Goal: Information Seeking & Learning: Learn about a topic

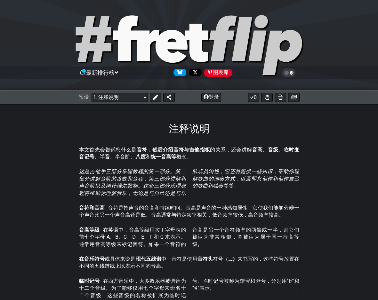
click at [100, 149] on font "本文首先会告诉您什么是" at bounding box center [108, 150] width 58 height 6
drag, startPoint x: 116, startPoint y: 147, endPoint x: 167, endPoint y: 151, distance: 51.4
click at [173, 151] on p "本文首先会告诉您什么是 音符，然后介绍音符与 吉他指板 的关系 ，还会讲解 音高 、 音级 、 临时变音 记号 、 半音 、半音阶 、 八度 和 统一音高等 …" at bounding box center [189, 153] width 220 height 14
drag, startPoint x: 164, startPoint y: 151, endPoint x: 228, endPoint y: 155, distance: 63.5
click at [219, 154] on p "本文首先会告诉您什么是 音符，然后介绍音符与 吉他指板 的关系 ，还会讲解 音高 、 音级 、 临时变音 记号 、 半音 、半音阶 、 八度 和 统一音高等 …" at bounding box center [189, 153] width 220 height 14
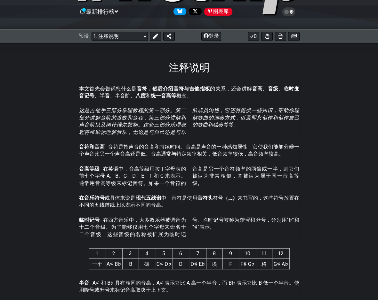
scroll to position [64, 0]
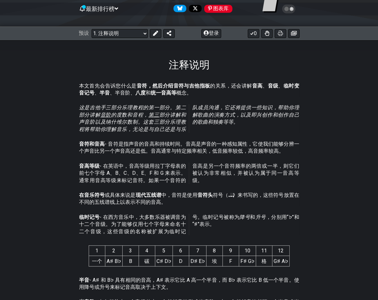
drag, startPoint x: 249, startPoint y: 86, endPoint x: 284, endPoint y: 94, distance: 35.3
click at [281, 93] on p "本文首先会告诉您什么是 音符，然后介绍音符与 吉他指板 的关系 ，还会讲解 音高 、 音级 、 临时变音 记号 、 半音 、半音阶 、 八度 和 统一音高等 …" at bounding box center [189, 90] width 220 height 14
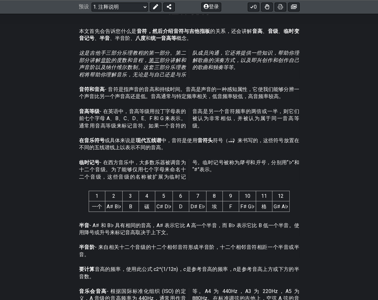
scroll to position [114, 0]
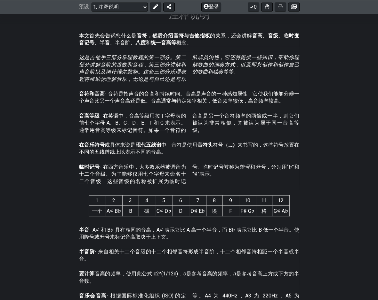
drag, startPoint x: 79, startPoint y: 169, endPoint x: 151, endPoint y: 174, distance: 72.1
click at [150, 173] on p "临时记号 - 在西方音乐中，大多数乐器被调音为十二个音级。为了能够仅用七个字母来命名十二个音级，这些音级的名称被扩展为临时记号。临时记号被称为 降号 和 升号…" at bounding box center [189, 174] width 220 height 21
drag, startPoint x: 114, startPoint y: 175, endPoint x: 133, endPoint y: 178, distance: 19.9
click at [133, 178] on p "临时记号 - 在西方音乐中，大多数乐器被调音为十二个音级。为了能够仅用七个字母来命名十二个音级，这些音级的名称被扩展为临时记号。临时记号被称为 降号 和 升号…" at bounding box center [189, 174] width 220 height 21
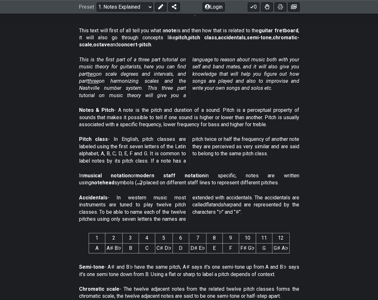
scroll to position [82, 0]
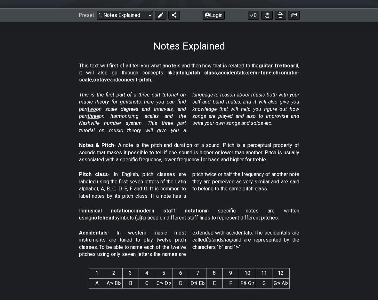
click at [225, 122] on em "This is the first part of a three part tutorial on music theory for guitarists,…" at bounding box center [189, 113] width 220 height 42
drag, startPoint x: 192, startPoint y: 93, endPoint x: 224, endPoint y: 101, distance: 32.5
click at [223, 99] on em "This is the first part of a three part tutorial on music theory for guitarists,…" at bounding box center [189, 113] width 220 height 42
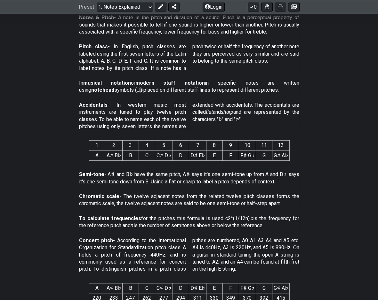
drag, startPoint x: 152, startPoint y: 187, endPoint x: 90, endPoint y: 168, distance: 65.2
click at [90, 168] on div "This text will first of all tell you what a note is and then how that is relate…" at bounding box center [189, 255] width 378 height 662
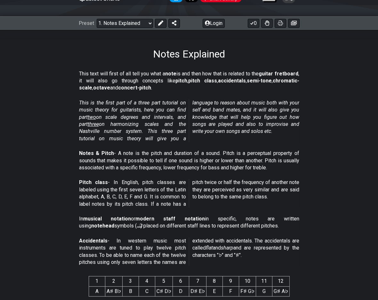
scroll to position [74, 0]
drag, startPoint x: 82, startPoint y: 103, endPoint x: 111, endPoint y: 105, distance: 29.8
click at [111, 105] on em "This is the first part of a three part tutorial on music theory for guitarists,…" at bounding box center [189, 121] width 220 height 42
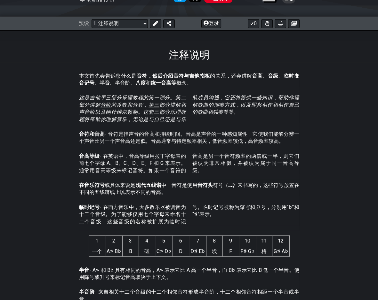
click at [194, 116] on p "这是吉他手三部分乐理教程的第一部分。第二部分讲解 音阶 的度数和音程， 第三 部分讲解和声音阶以及纳什维尔数制。这套三部分乐理教程将帮助你理解音乐，无论是与自…" at bounding box center [189, 108] width 220 height 29
drag, startPoint x: 81, startPoint y: 75, endPoint x: 143, endPoint y: 98, distance: 65.5
click at [121, 85] on p "本文首先会告诉您什么是 音符，然后介绍音符与 吉他指板 的关系 ，还会讲解 音高 、 音级 、 临时变音 记号 、 半音 、半音阶 、 八度 和 统一音高等 …" at bounding box center [189, 80] width 220 height 14
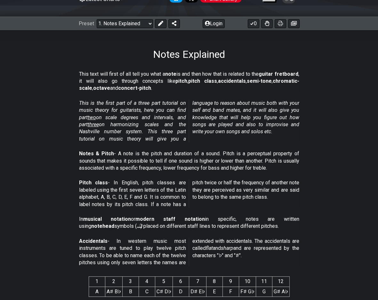
click at [185, 100] on em "This is the first part of a three part tutorial on music theory for guitarists,…" at bounding box center [189, 121] width 220 height 42
click at [145, 77] on p "This text will first of all tell you what a note is and then how that is relate…" at bounding box center [189, 81] width 220 height 21
click at [157, 23] on button at bounding box center [161, 23] width 12 height 9
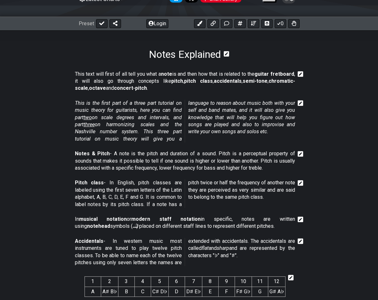
click at [142, 77] on p "This text will first of all tell you what a note is and then how that is relate…" at bounding box center [185, 81] width 220 height 21
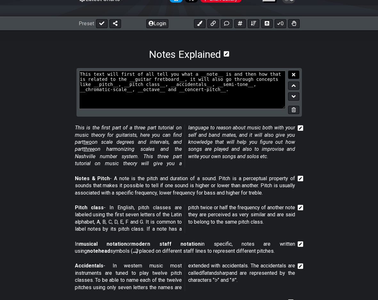
click at [294, 75] on icon at bounding box center [293, 74] width 3 height 3
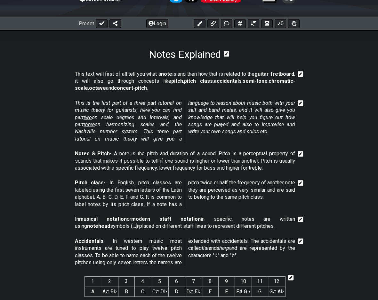
click at [299, 75] on icon at bounding box center [300, 74] width 6 height 6
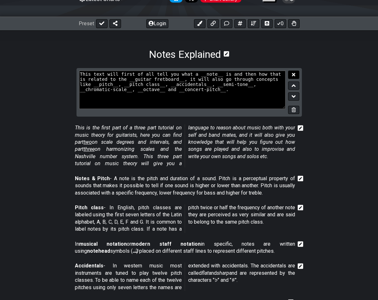
click at [295, 74] on button at bounding box center [293, 75] width 11 height 9
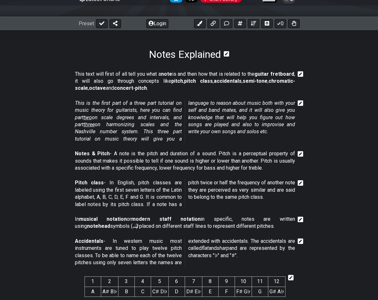
click at [298, 75] on icon at bounding box center [300, 74] width 6 height 6
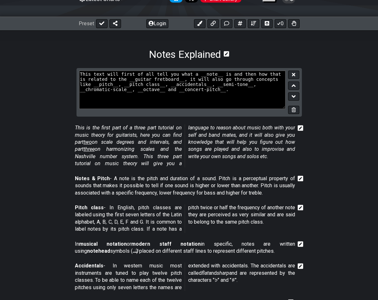
click at [254, 79] on textarea "This text will first of all tell you what a __note__ is and then how that is re…" at bounding box center [182, 90] width 207 height 38
click at [227, 83] on textarea "This text will first of all tell you what a __note__ is and then how that is re…" at bounding box center [182, 90] width 207 height 38
click at [295, 72] on icon at bounding box center [293, 74] width 3 height 5
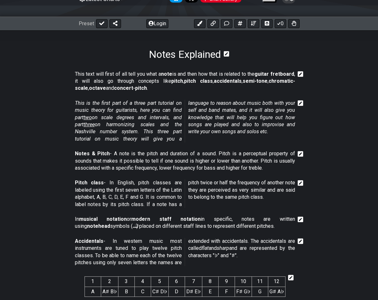
drag, startPoint x: 215, startPoint y: 77, endPoint x: 242, endPoint y: 78, distance: 26.5
click at [242, 78] on p "This text will first of all tell you what a note is and then how that is relate…" at bounding box center [185, 81] width 220 height 21
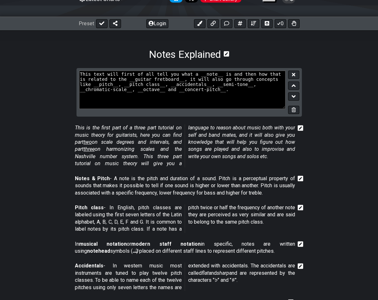
click at [301, 128] on icon at bounding box center [300, 128] width 6 height 6
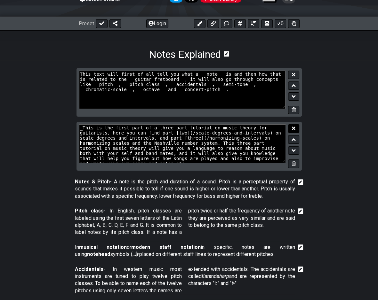
click at [298, 127] on button at bounding box center [293, 128] width 11 height 9
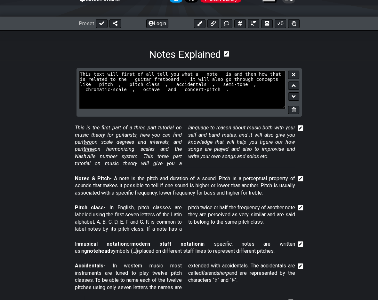
click at [298, 127] on icon at bounding box center [300, 128] width 6 height 6
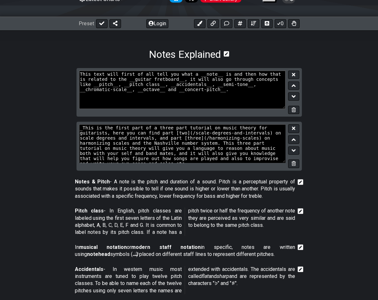
click at [298, 127] on button at bounding box center [293, 128] width 11 height 9
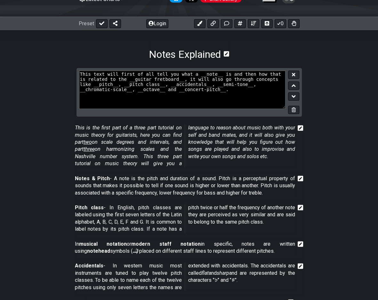
click at [257, 139] on em "This is the first part of a three part tutorial on music theory for guitarists,…" at bounding box center [185, 146] width 220 height 42
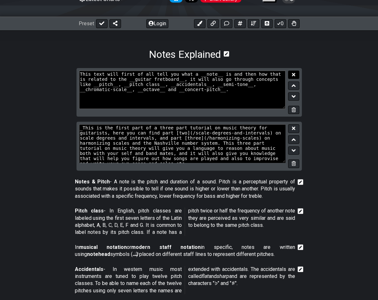
click at [294, 72] on button at bounding box center [293, 75] width 11 height 9
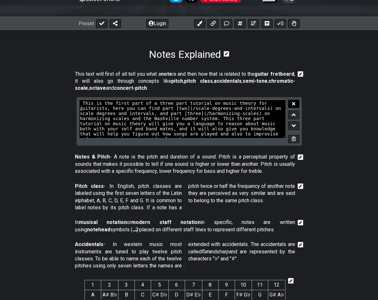
click at [296, 104] on button at bounding box center [293, 104] width 11 height 9
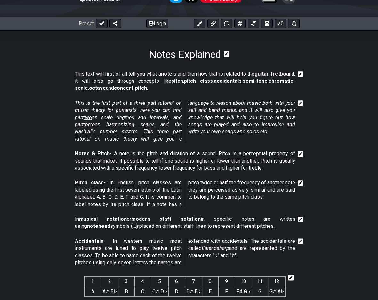
click at [330, 116] on section "This is the first part of a three part tutorial on music theory for guitarists,…" at bounding box center [189, 122] width 378 height 51
click at [271, 74] on strong "guitar fretboard" at bounding box center [274, 74] width 40 height 6
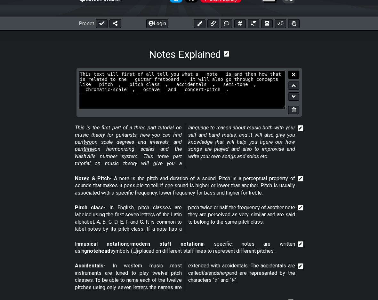
click at [294, 75] on icon at bounding box center [293, 74] width 3 height 3
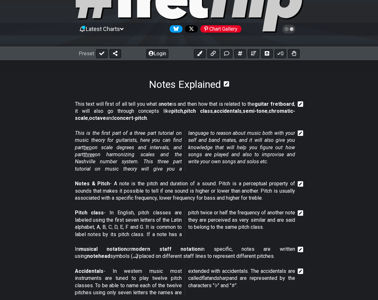
scroll to position [0, 0]
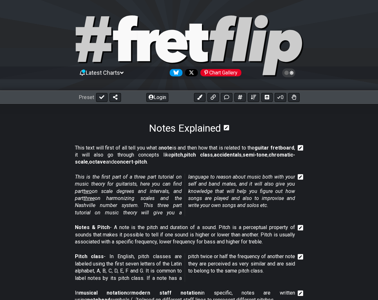
click at [259, 129] on section "Notes Explained" at bounding box center [189, 119] width 378 height 30
click at [104, 98] on button at bounding box center [102, 97] width 12 height 9
select select "/musical-notes-explained"
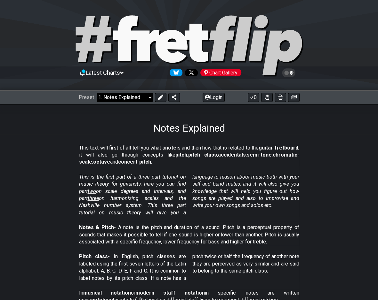
click at [149, 97] on select "Welcome to #fretflip! Initial Preset Custom Preset Minor Pentatonic Major Penta…" at bounding box center [125, 97] width 56 height 9
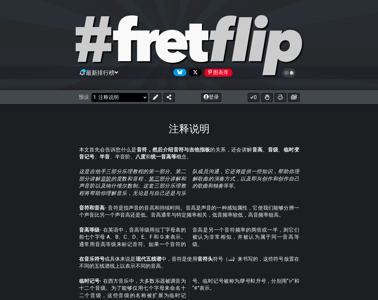
click at [140, 97] on select "欢迎来到#fretflip！ 初始预设 自定义预设 小调五声音阶 大调五声音阶 7 种模式 所有吉他音阶 3NPS 和 CAGED 形状 常用和弦 强力和弦 …" at bounding box center [119, 97] width 56 height 9
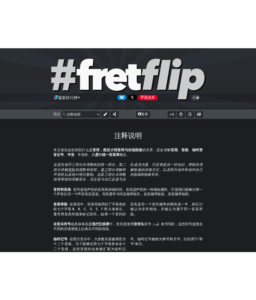
scroll to position [64, 0]
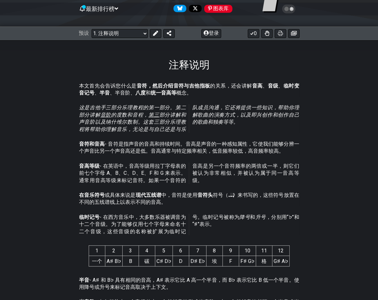
click at [183, 138] on div "这是吉他手三部分乐理教程的第一部分。第二部分讲解 音阶 的度数和音程， 第三 部分讲解和声音阶以及纳什维尔数制。这套三部分乐理教程将帮助你理解音乐，无论是与自…" at bounding box center [189, 120] width 220 height 36
drag, startPoint x: 219, startPoint y: 111, endPoint x: 163, endPoint y: 169, distance: 80.3
click at [163, 169] on font "- 在英语中，音高等级用拉丁字母表的前七个字母 A、B、C、D、E、F 和 G 来表示。通常用音高等级来标记音符。如果一个音符的音高是另一个音符频率的两倍或一…" at bounding box center [189, 173] width 220 height 20
click at [163, 168] on font "- 在英语中，音高等级用拉丁字母表的前七个字母 A、B、C、D、E、F 和 G 来表示。通常用音高等级来标记音符。如果一个音符的音高是另一个音符频率的两倍或一…" at bounding box center [189, 173] width 220 height 20
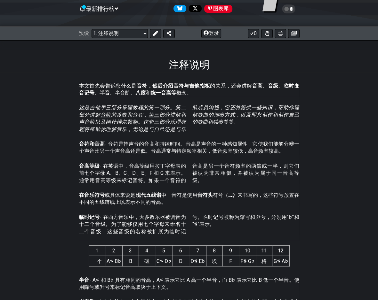
click at [163, 168] on font "- 在英语中，音高等级用拉丁字母表的前七个字母 A、B、C、D、E、F 和 G 来表示。通常用音高等级来标记音符。如果一个音符的音高是另一个音符频率的两倍或一…" at bounding box center [189, 173] width 220 height 20
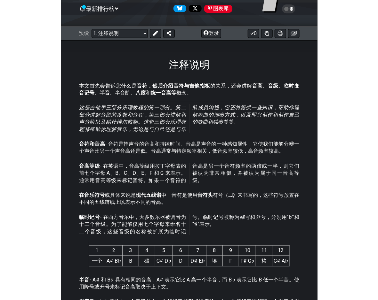
scroll to position [498, 0]
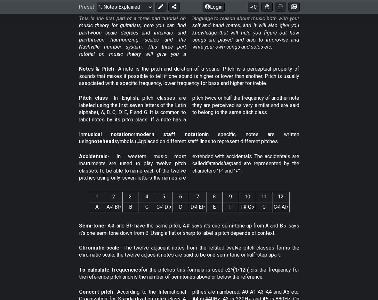
click at [203, 160] on p "Accidentals - In western music most instruments are tuned to play twelve pitch …" at bounding box center [189, 167] width 220 height 29
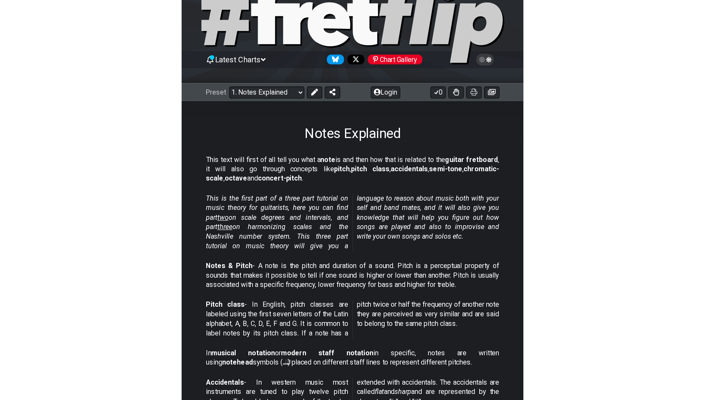
scroll to position [0, 0]
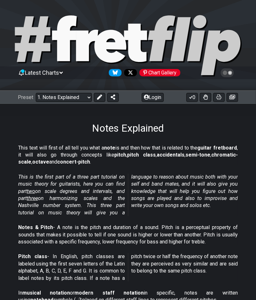
copy div "This text will first of all tell you what a note is and then how that is relate…"
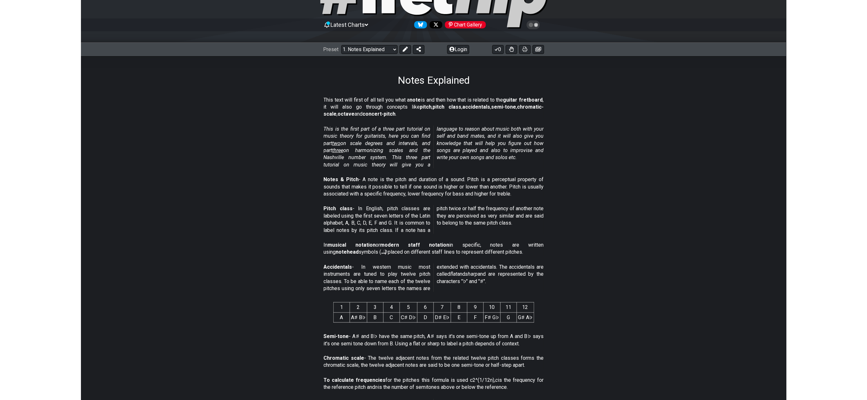
scroll to position [43, 0]
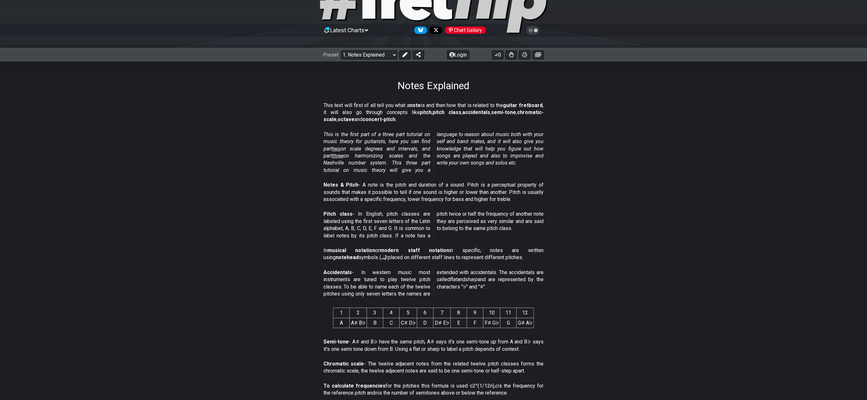
drag, startPoint x: 628, startPoint y: 151, endPoint x: 618, endPoint y: 150, distance: 9.4
drag, startPoint x: 618, startPoint y: 150, endPoint x: 549, endPoint y: 173, distance: 73.2
click at [377, 173] on section "This is the first part of a three part tutorial on music theory for guitarists,…" at bounding box center [433, 154] width 499 height 51
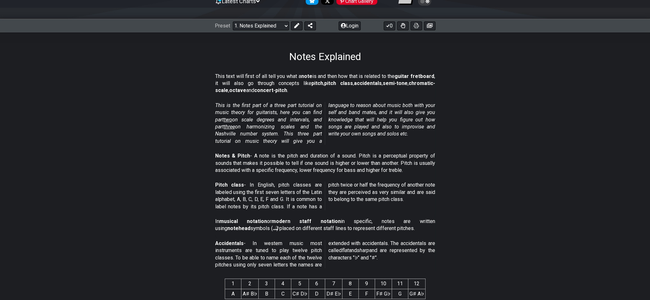
scroll to position [106, 0]
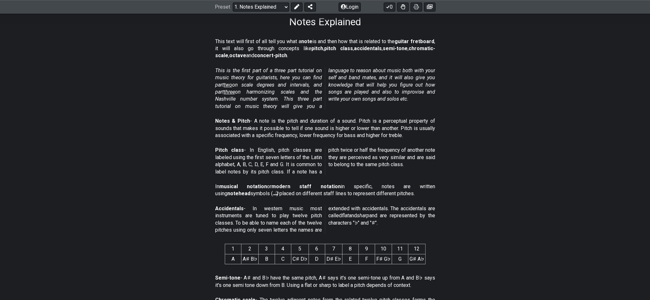
drag, startPoint x: 397, startPoint y: 152, endPoint x: 343, endPoint y: 216, distance: 83.8
click at [343, 216] on p "Accidentals - In western music most instruments are tuned to play twelve pitch …" at bounding box center [325, 219] width 220 height 29
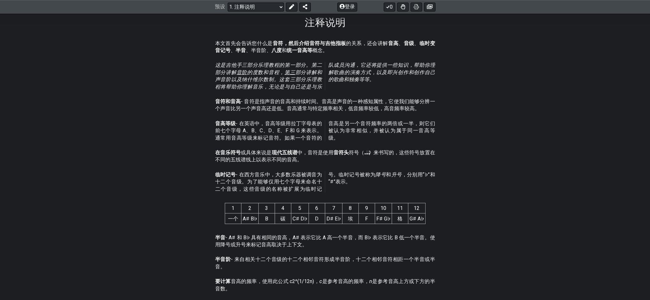
click at [377, 179] on section "临时记号 - 在西方音乐中，大多数乐器被调音为十二个音级。为了能够仅用七个字母来命名十二个音级，这些音级的名称被扩展为临时记号。临时记号被称为 降号 和 升号…" at bounding box center [325, 183] width 499 height 29
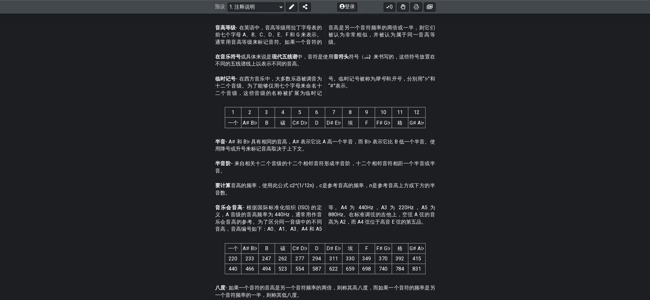
scroll to position [207, 0]
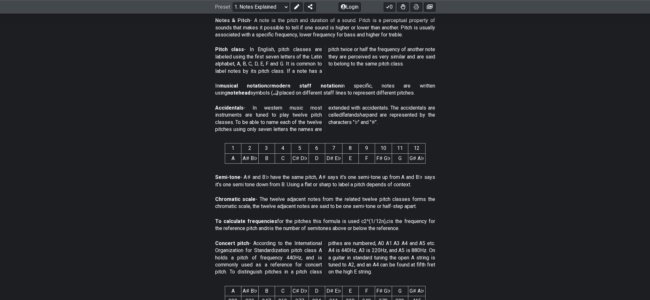
click at [247, 200] on strong "Chromatic scale" at bounding box center [235, 199] width 41 height 6
click at [377, 204] on section "Chromatic scale - The twelve adjacent notes from the related twelve pitch class…" at bounding box center [325, 204] width 499 height 22
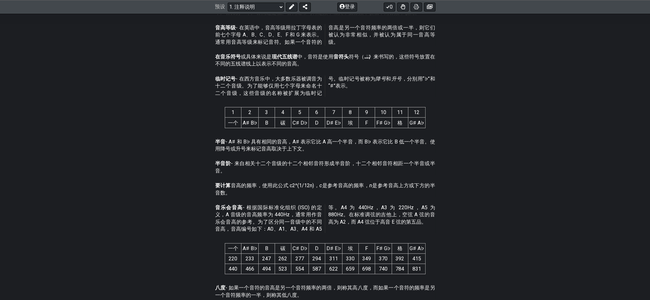
click at [377, 178] on section "半音阶 - 来自相关十二个音级的十二个相邻音符形成半音阶，十二个相邻音符相距一个半音或半音。" at bounding box center [325, 169] width 499 height 22
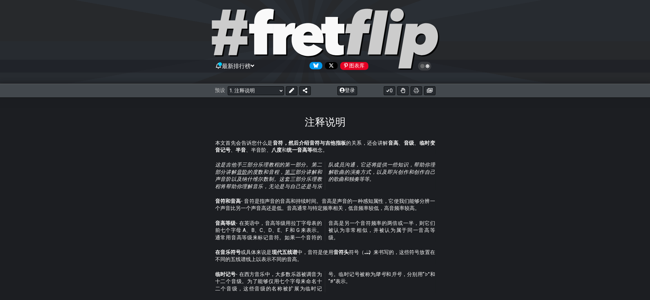
scroll to position [0, 0]
